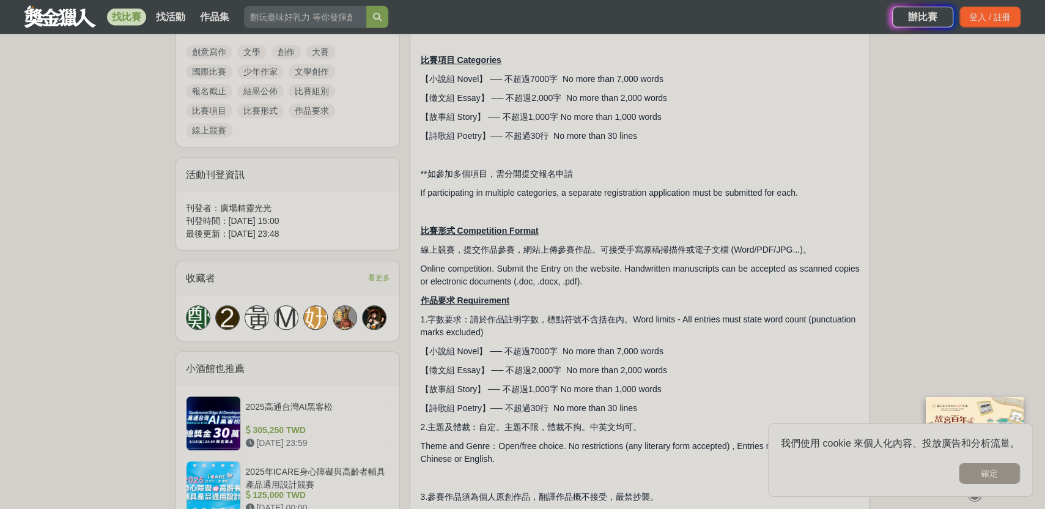
scroll to position [591, 0]
click at [984, 478] on button "確定" at bounding box center [989, 473] width 61 height 21
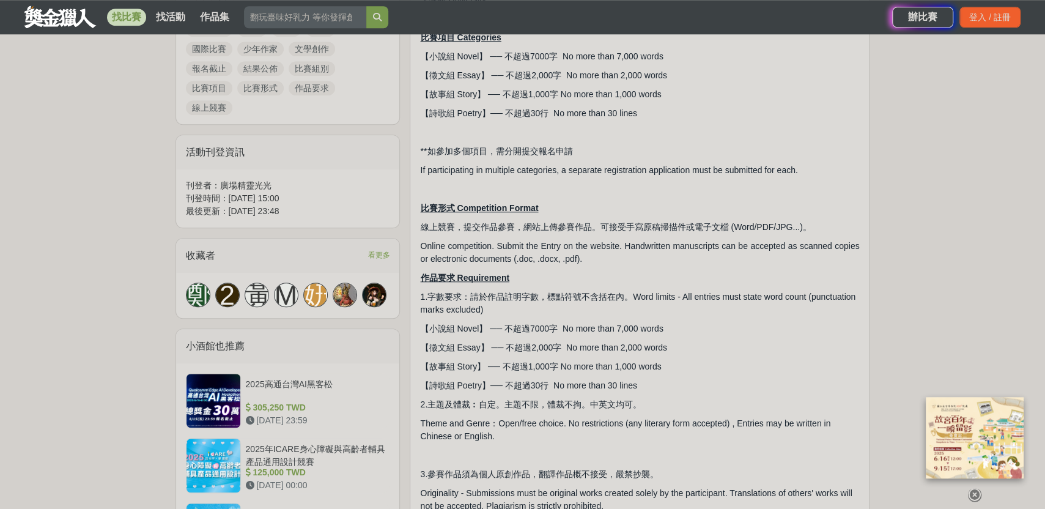
scroll to position [612, 0]
drag, startPoint x: 431, startPoint y: 111, endPoint x: 483, endPoint y: 117, distance: 52.4
click at [483, 117] on span "【詩歌組 Poetry】── 不超過30行 No more than 30 lines" at bounding box center [528, 114] width 217 height 10
copy span "詩歌組 Poetry"
drag, startPoint x: 421, startPoint y: 108, endPoint x: 491, endPoint y: 110, distance: 69.8
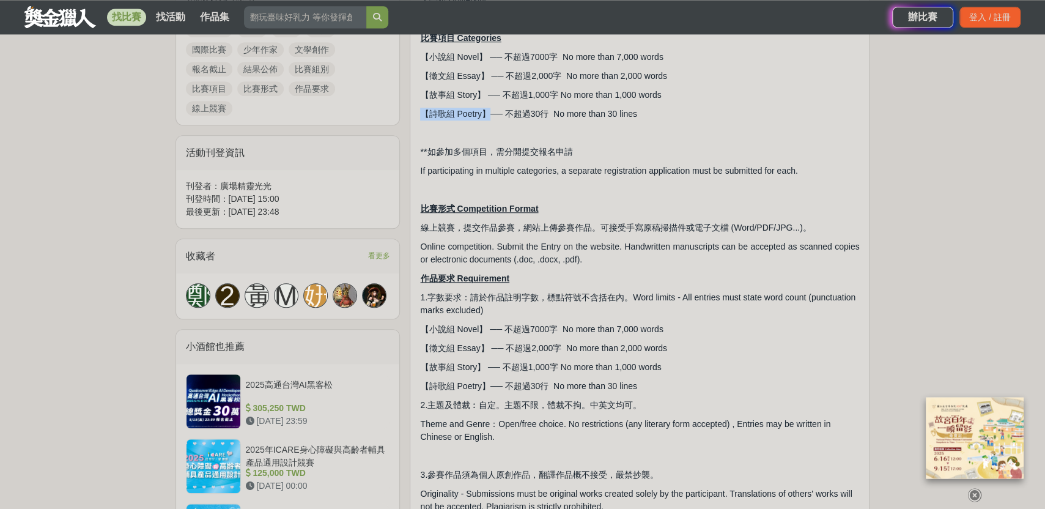
click at [491, 110] on span "【詩歌組 Poetry】── 不超過30行 No more than 30 lines" at bounding box center [528, 114] width 217 height 10
copy span "【詩歌組 Poetry】"
drag, startPoint x: 552, startPoint y: 291, endPoint x: 634, endPoint y: 297, distance: 81.5
click at [634, 297] on span "1.字數要求：請於作品註明字數，標點符號不含括在內。Word limits - All entries must state word count (punc…" at bounding box center [638, 303] width 436 height 23
drag, startPoint x: 423, startPoint y: 382, endPoint x: 488, endPoint y: 391, distance: 64.9
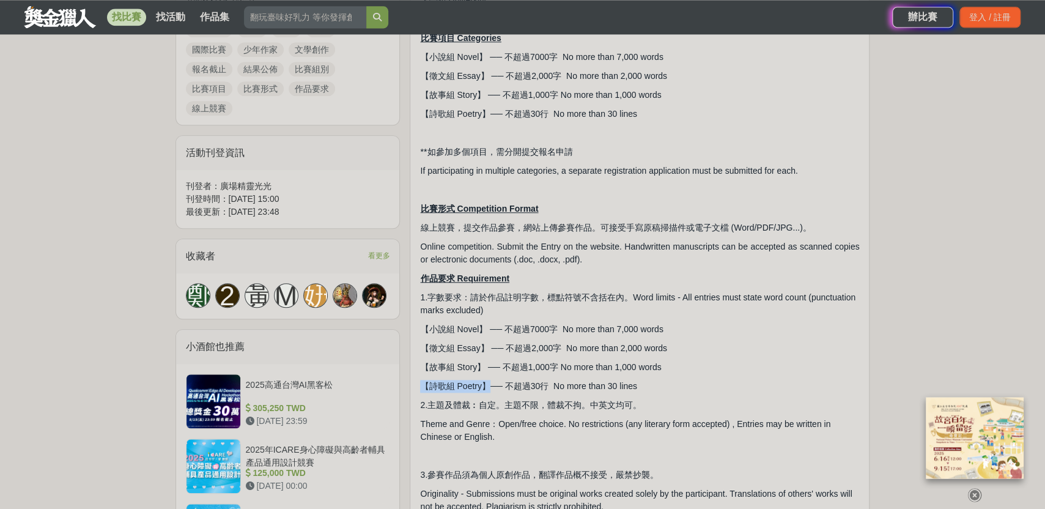
copy span "【詩歌組 Poetry】"
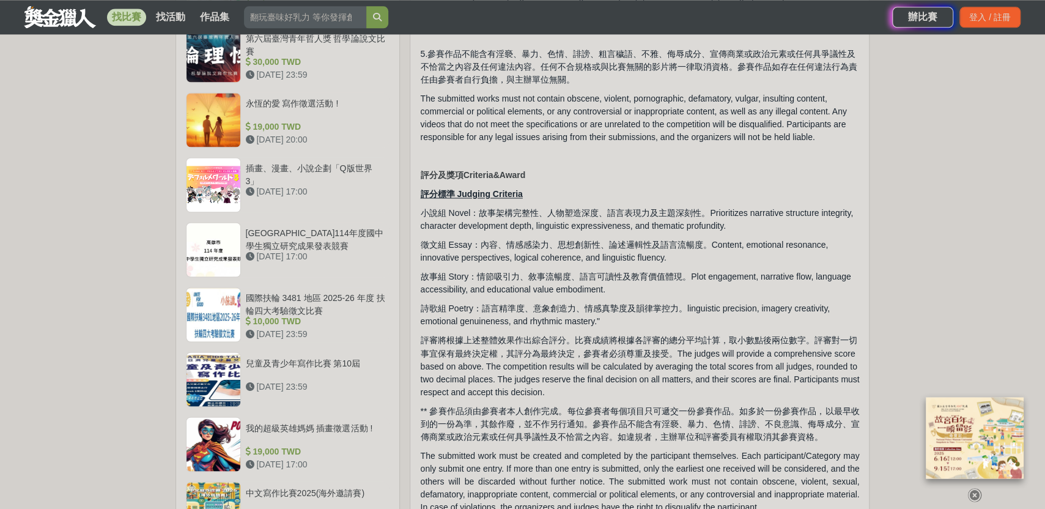
scroll to position [1218, 0]
drag, startPoint x: 488, startPoint y: 318, endPoint x: 580, endPoint y: 316, distance: 92.4
click at [648, 314] on span "詩歌組 Poetry：語言精準度、意象創造力、情感真摯度及韻律掌控力。linguistic precision, imagery creativity, em…" at bounding box center [625, 314] width 410 height 23
drag, startPoint x: 481, startPoint y: 317, endPoint x: 688, endPoint y: 318, distance: 206.8
click at [688, 318] on span "詩歌組 Poetry：語言精準度、意象創造力、情感真摯度及韻律掌控力。linguistic precision, imagery creativity, em…" at bounding box center [625, 314] width 410 height 23
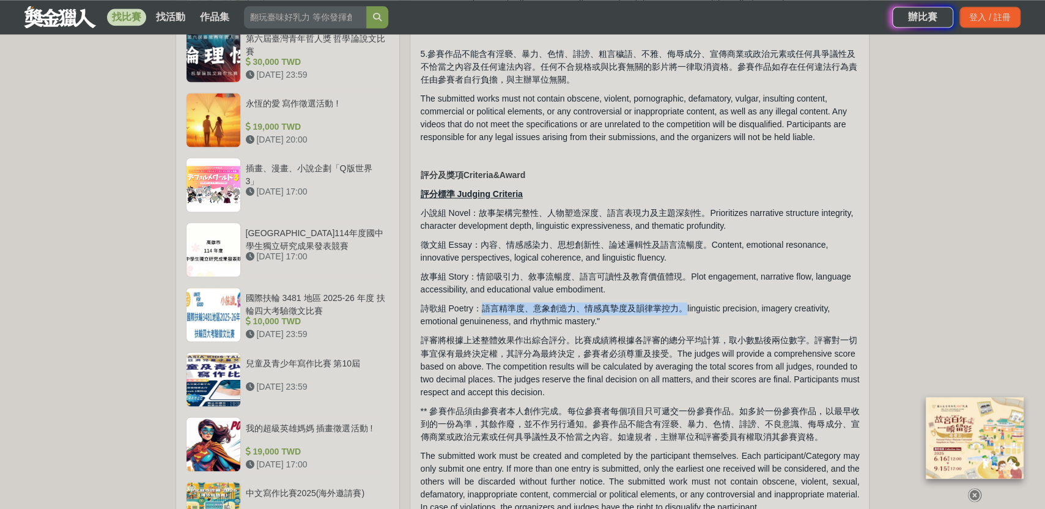
copy span "語言精準度、意象創造力、情感真摯度及韻律掌控力。"
